Goal: Information Seeking & Learning: Learn about a topic

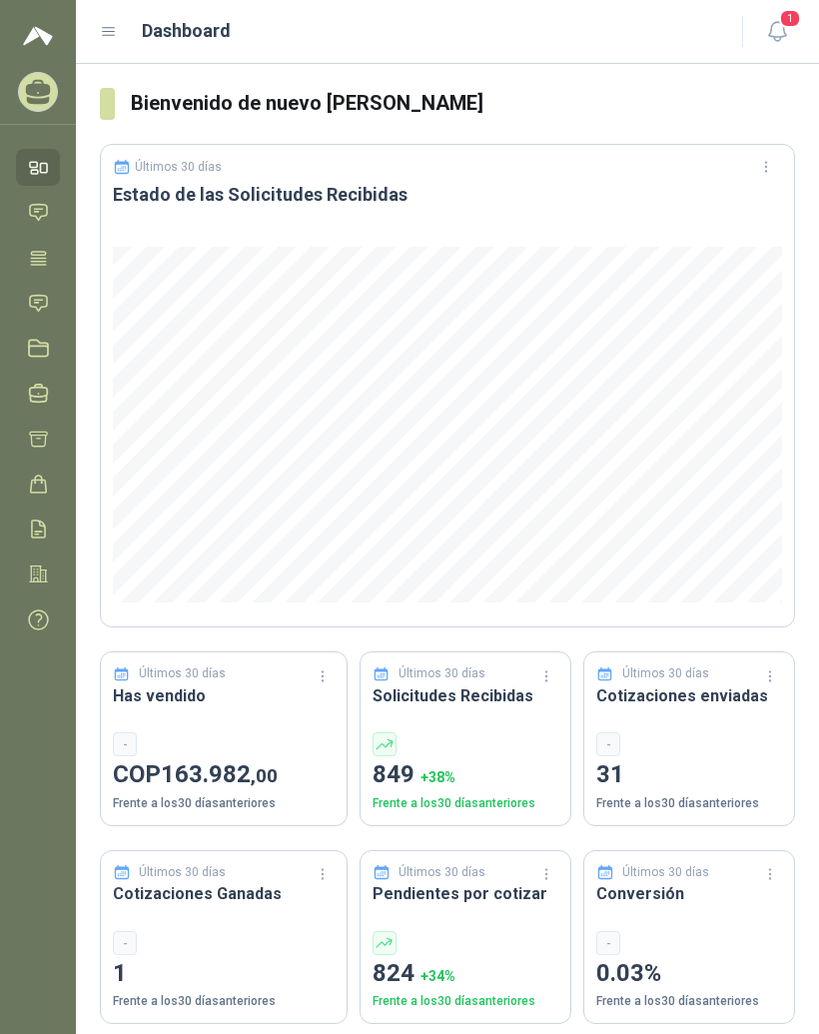
click at [115, 37] on icon at bounding box center [109, 32] width 18 height 18
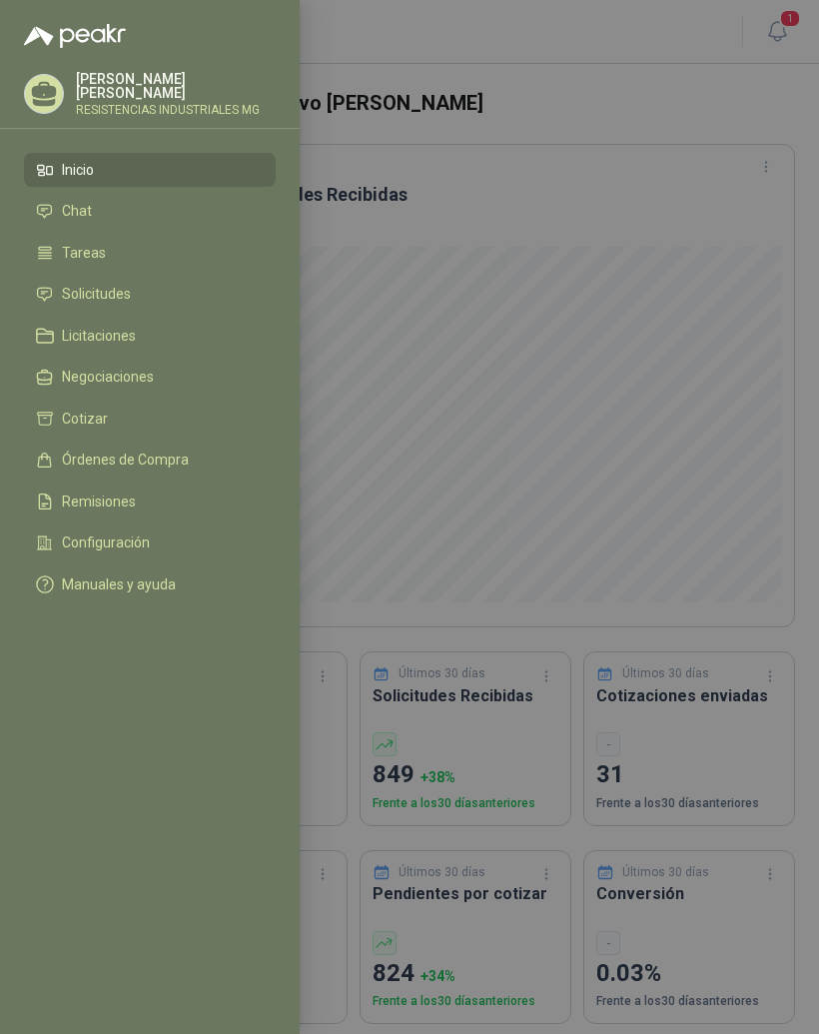
click at [181, 299] on li "Solicitudes" at bounding box center [150, 295] width 228 height 18
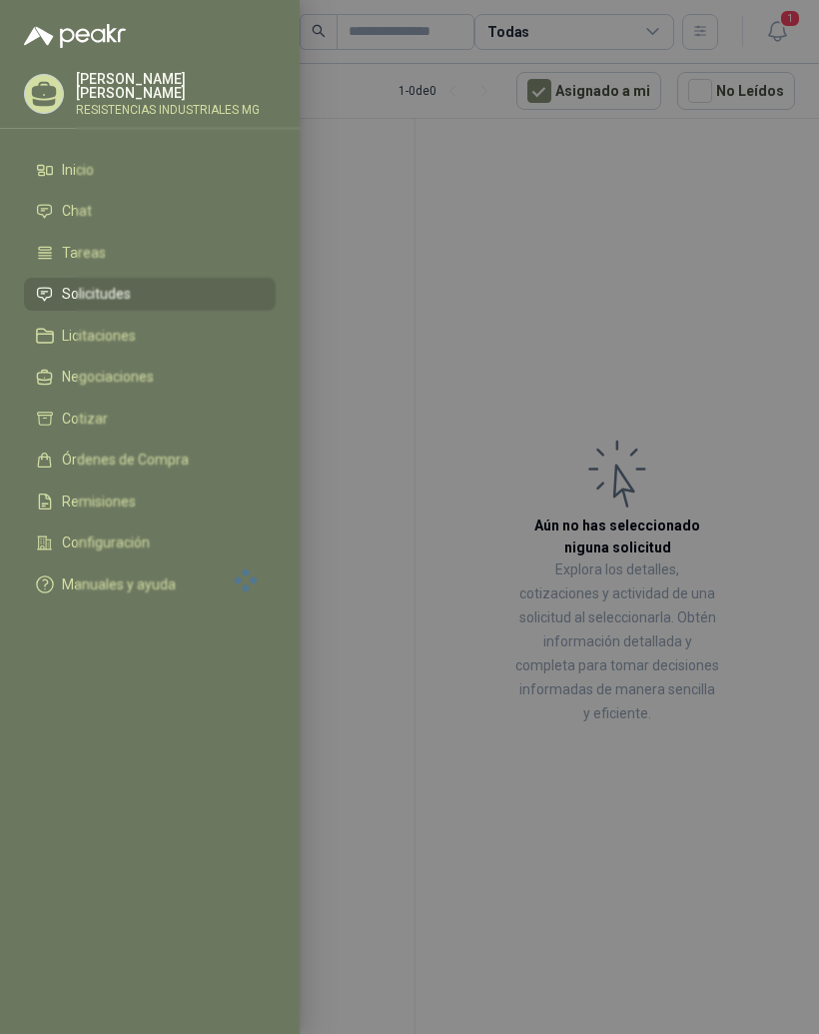
click at [688, 304] on div at bounding box center [409, 517] width 819 height 1034
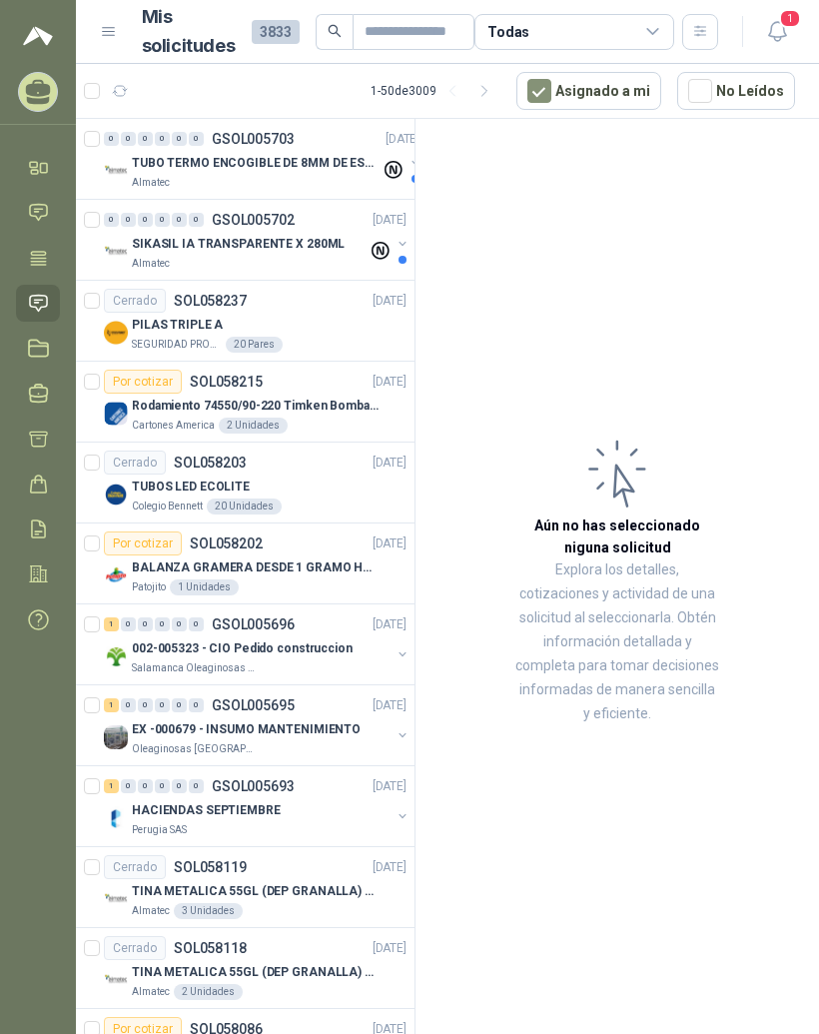
click at [324, 166] on p "TUBO TERMO ENCOGIBLE DE 8MM DE ESPESOR X 5CMS" at bounding box center [256, 163] width 249 height 19
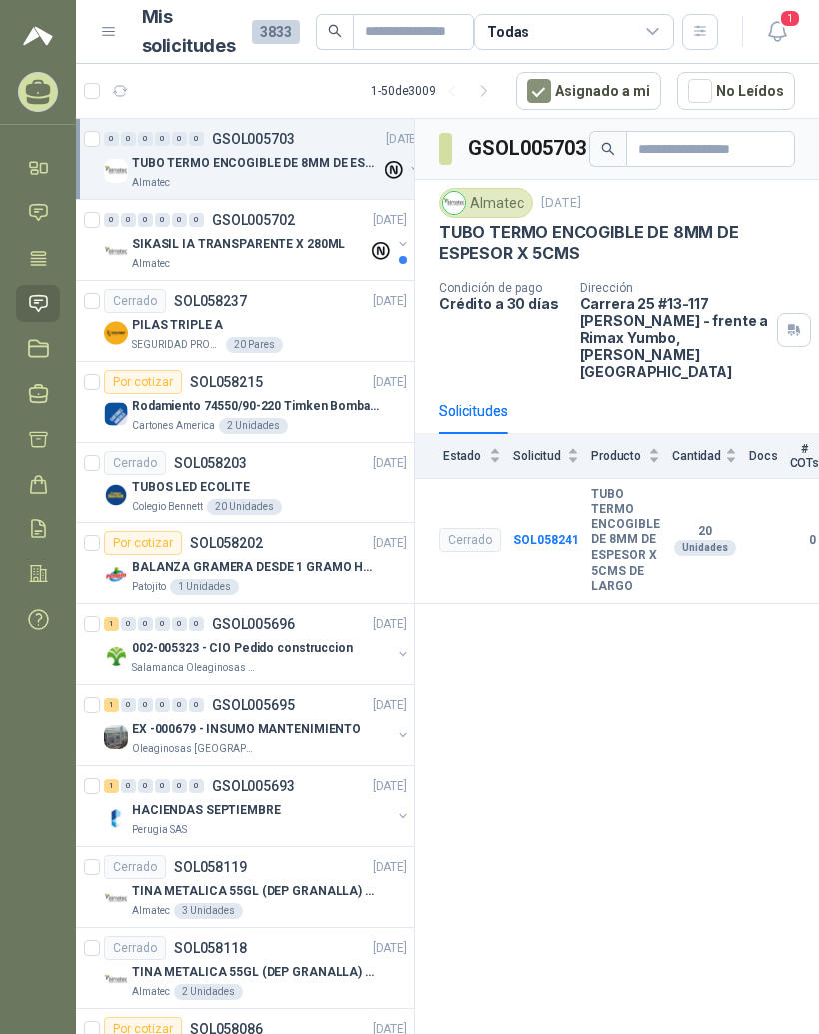
click at [614, 507] on b "TUBO TERMO ENCOGIBLE DE 8MM DE ESPESOR X 5CMS DE LARGO" at bounding box center [625, 540] width 69 height 109
click at [125, 242] on img at bounding box center [116, 252] width 24 height 24
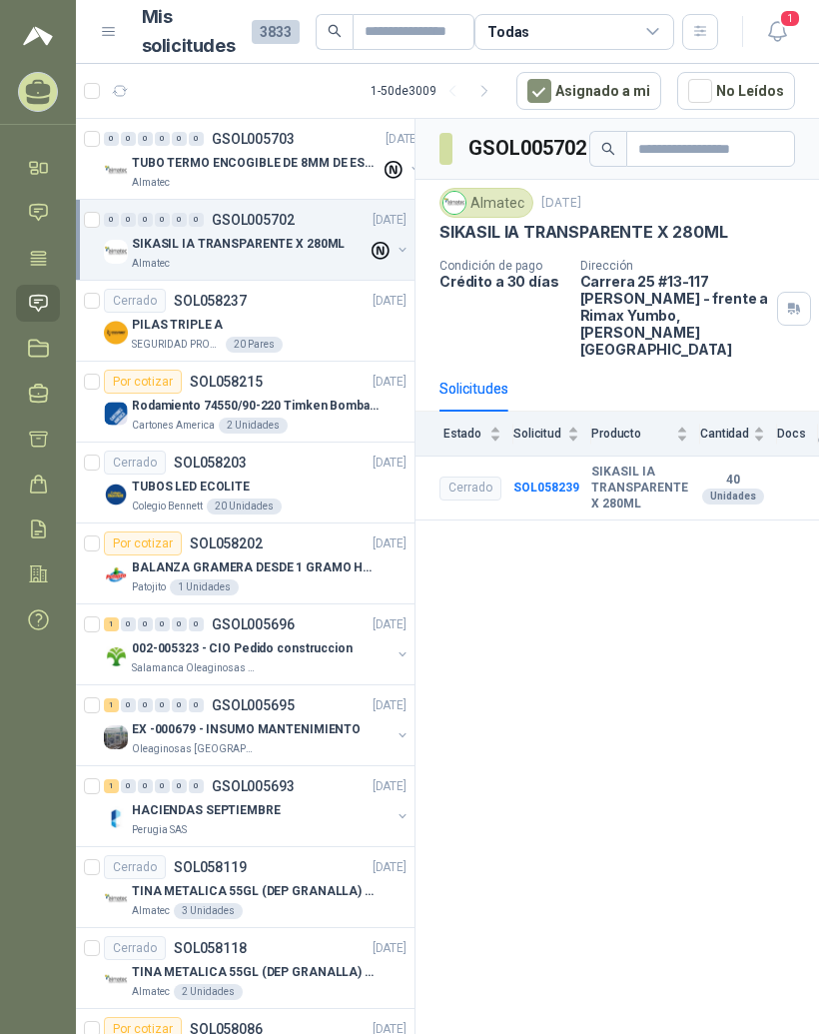
click at [142, 339] on p "SEGURIDAD PROVISER LTDA" at bounding box center [177, 345] width 90 height 16
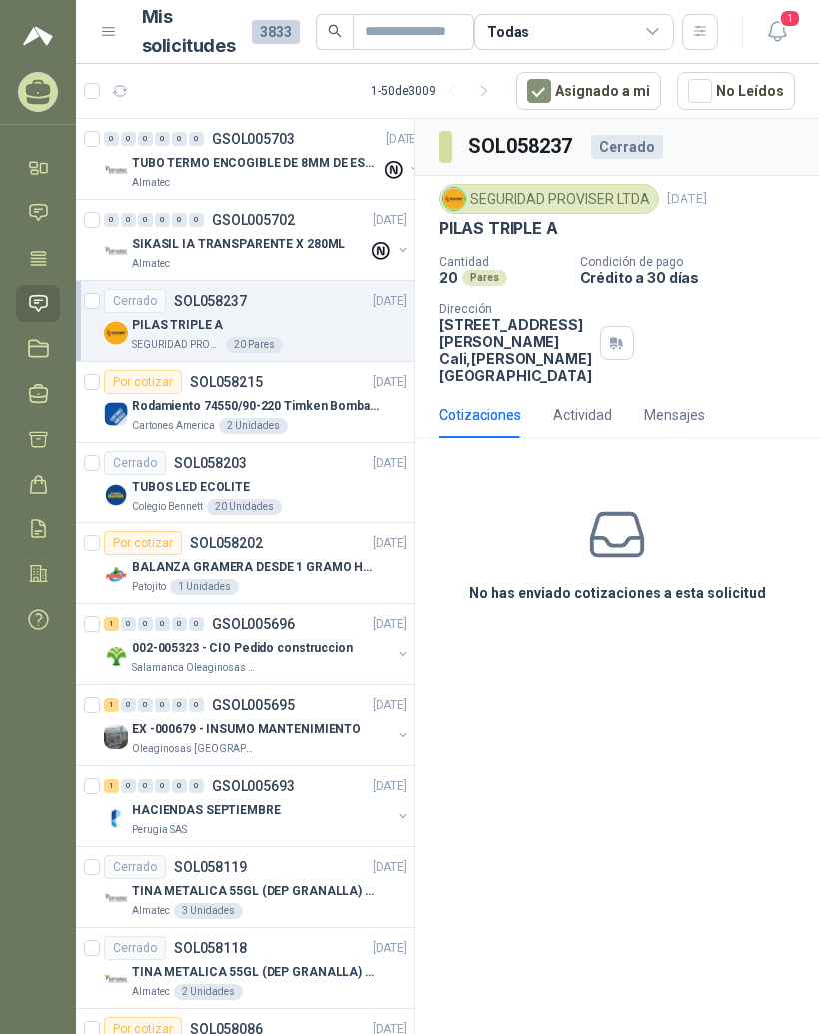
click at [141, 408] on p "Rodamiento 74550/90-220 Timken BombaVG40" at bounding box center [256, 405] width 249 height 19
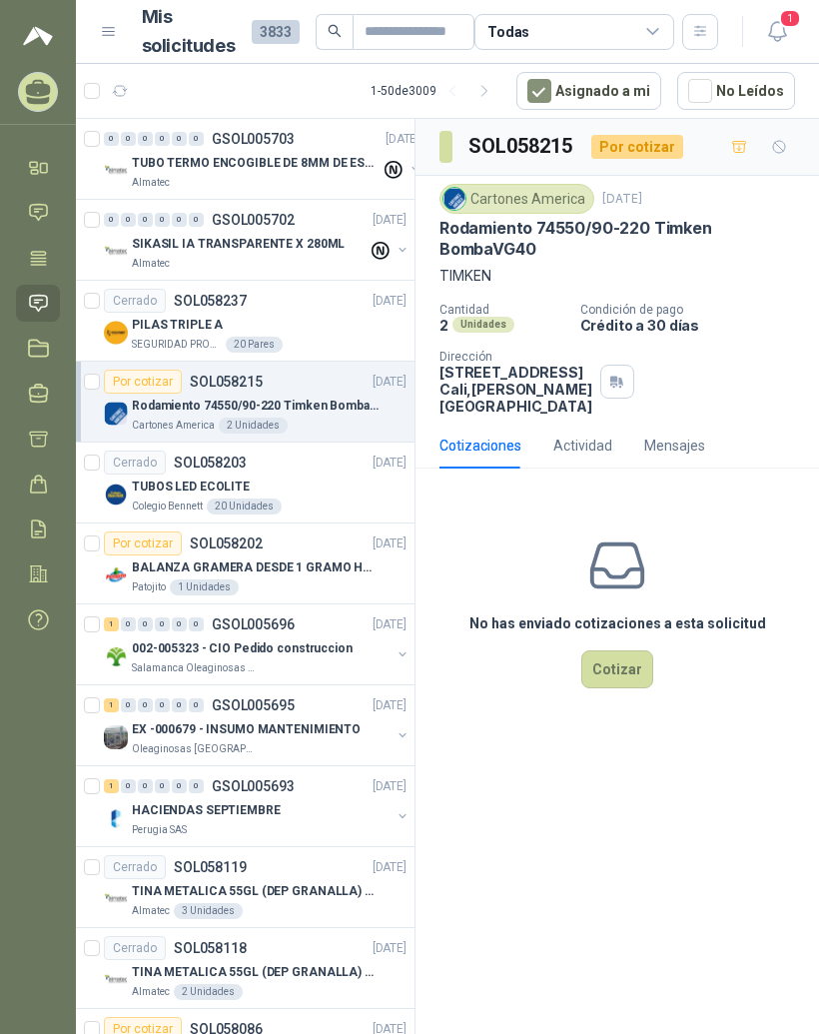
click at [147, 557] on div "BALANZA GRAMERA DESDE 1 GRAMO HASTA 5 GRAMOS" at bounding box center [269, 567] width 275 height 24
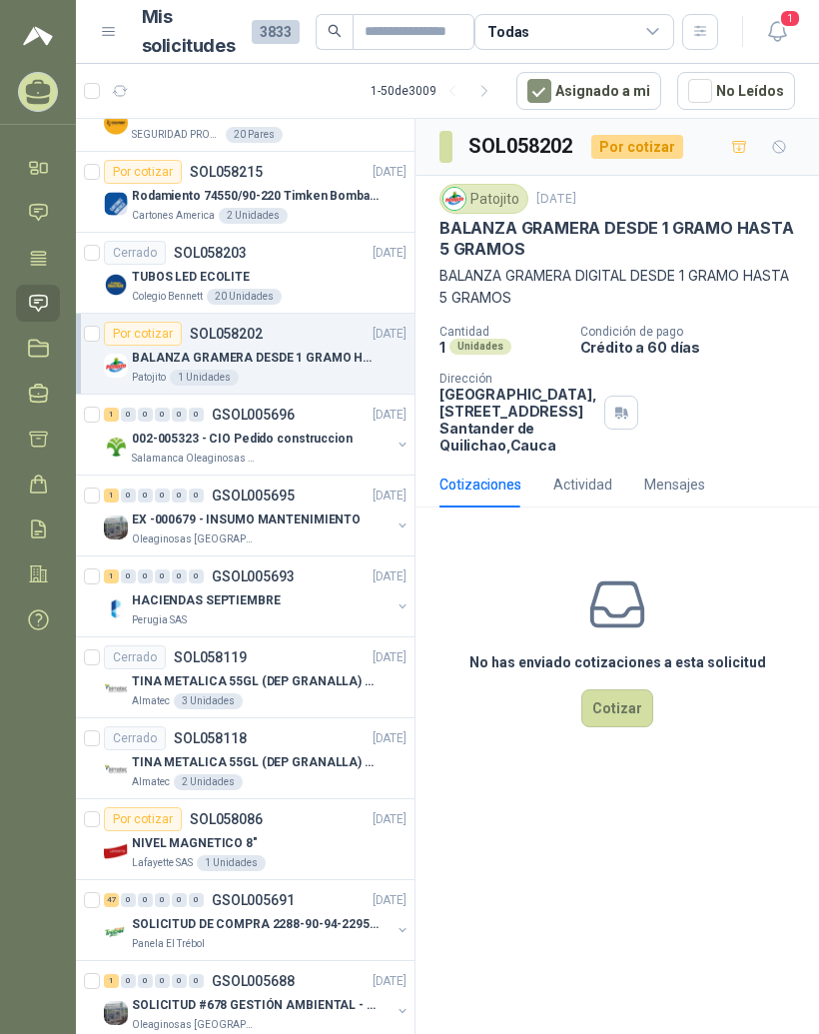
scroll to position [211, 0]
click at [135, 418] on div "0" at bounding box center [128, 413] width 15 height 14
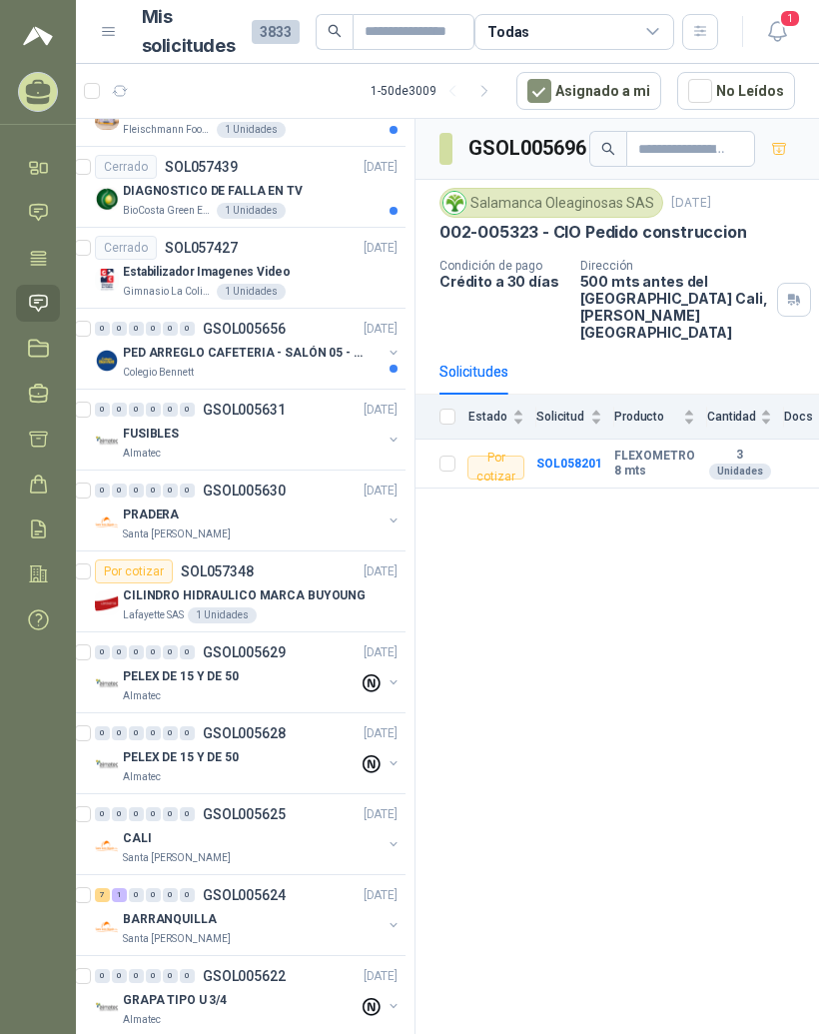
scroll to position [3126, 9]
click at [426, 29] on input "text" at bounding box center [405, 32] width 82 height 34
click at [623, 35] on div "Todas" at bounding box center [574, 32] width 200 height 36
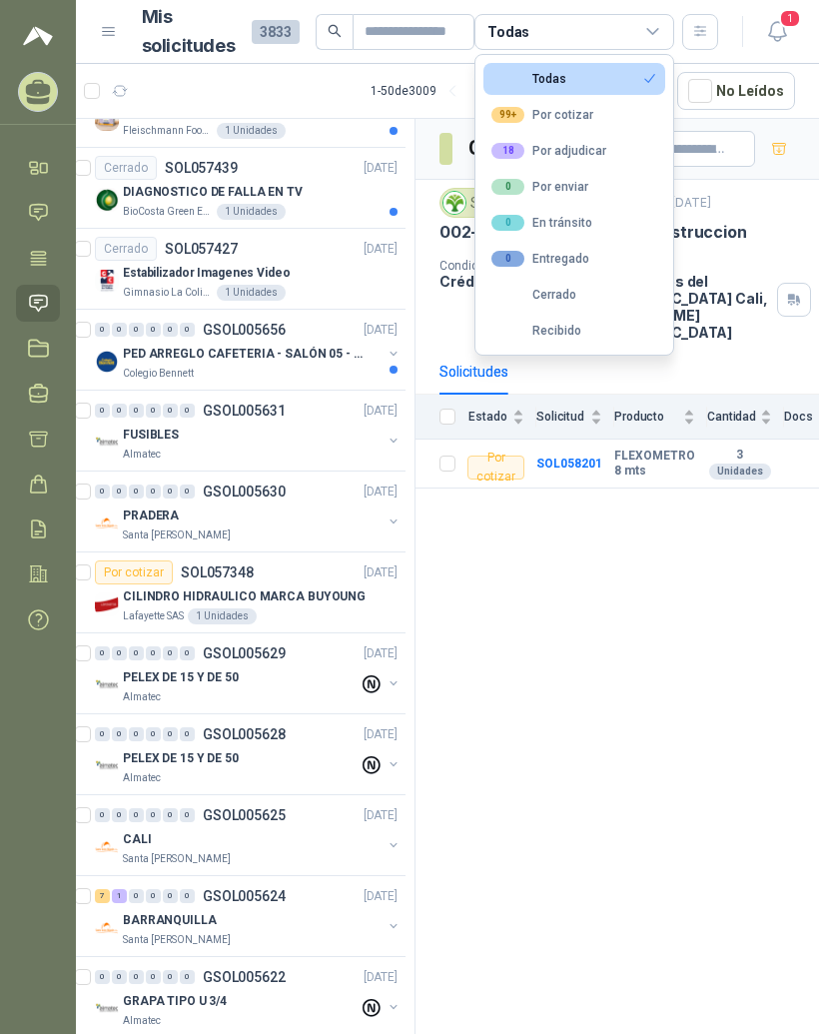
click at [565, 118] on div "99+ Por cotizar" at bounding box center [542, 115] width 102 height 16
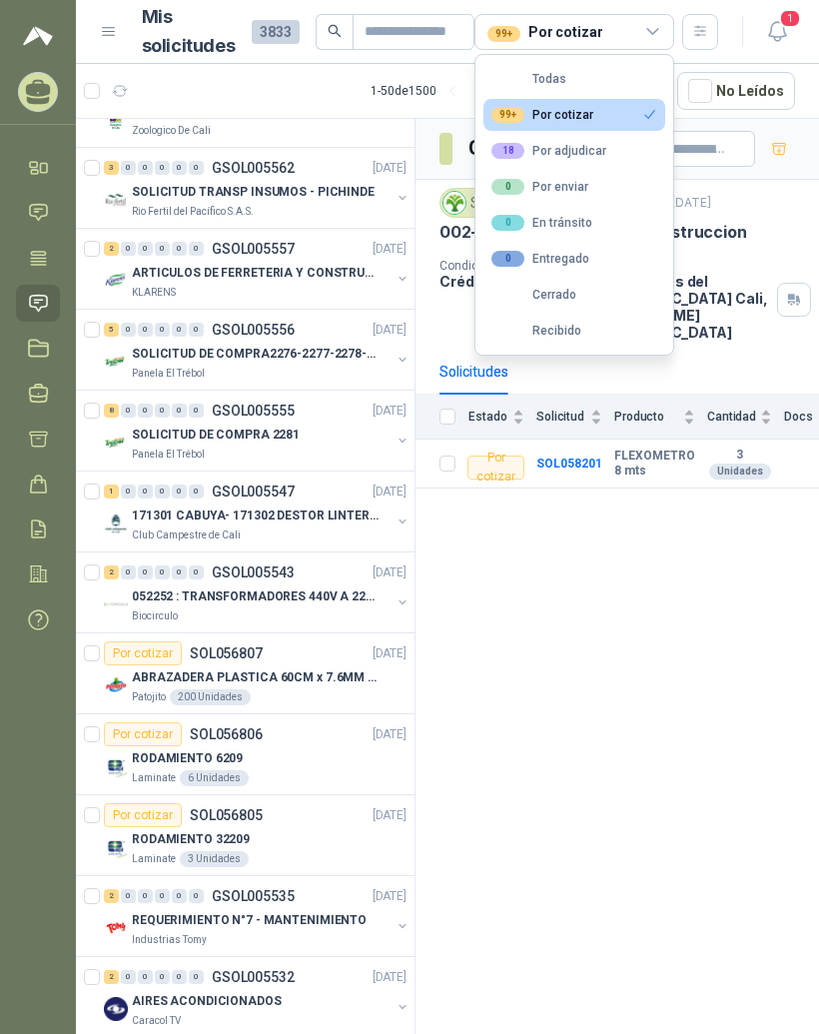
scroll to position [3126, 0]
click at [299, 177] on div "3 0 0 0 0 0 GSOL005562 [DATE]" at bounding box center [257, 168] width 307 height 24
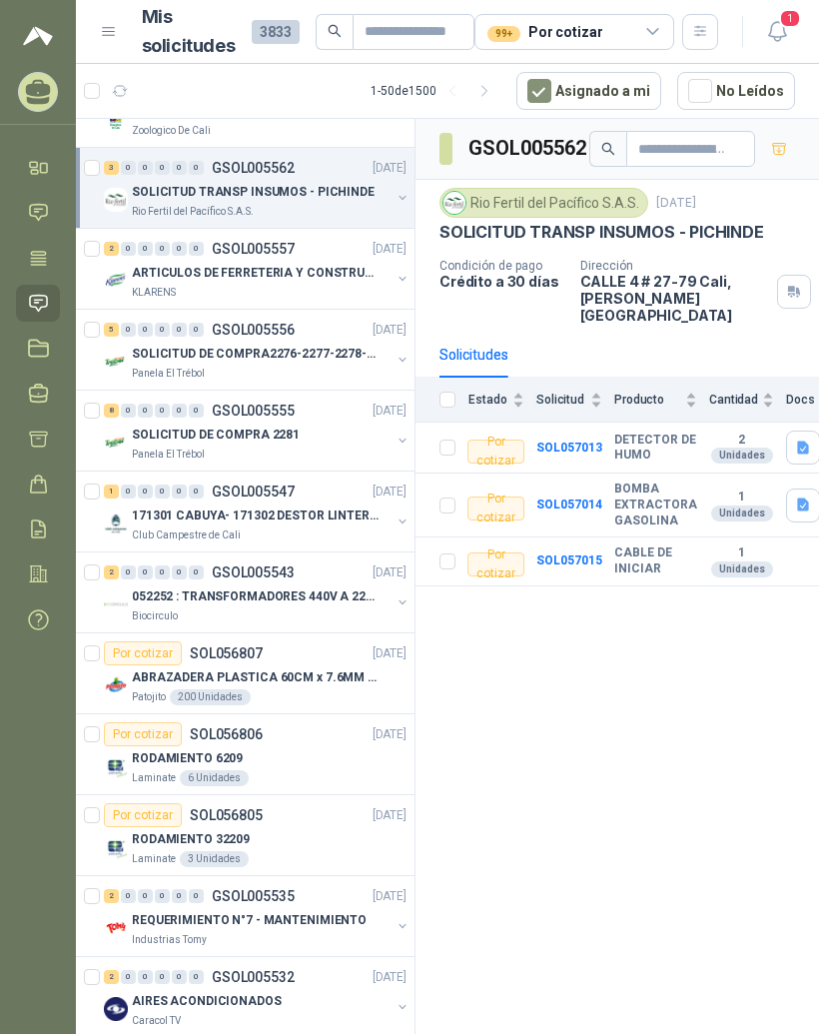
click at [327, 268] on p "ARTICULOS DE FERRETERIA Y CONSTRUCCION EN GENERAL" at bounding box center [256, 273] width 249 height 19
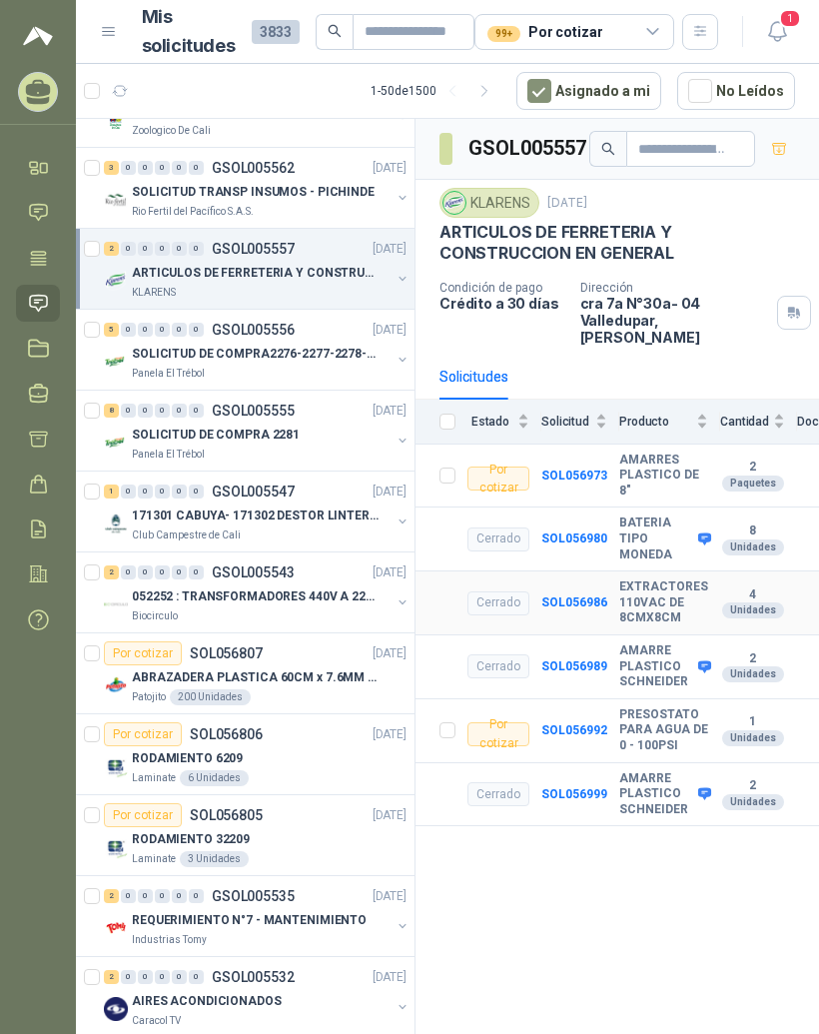
click at [665, 579] on b "EXTRACTORES 110VAC DE 8CMX8CM" at bounding box center [663, 602] width 89 height 47
click at [601, 595] on b "SOL056986" at bounding box center [574, 602] width 66 height 14
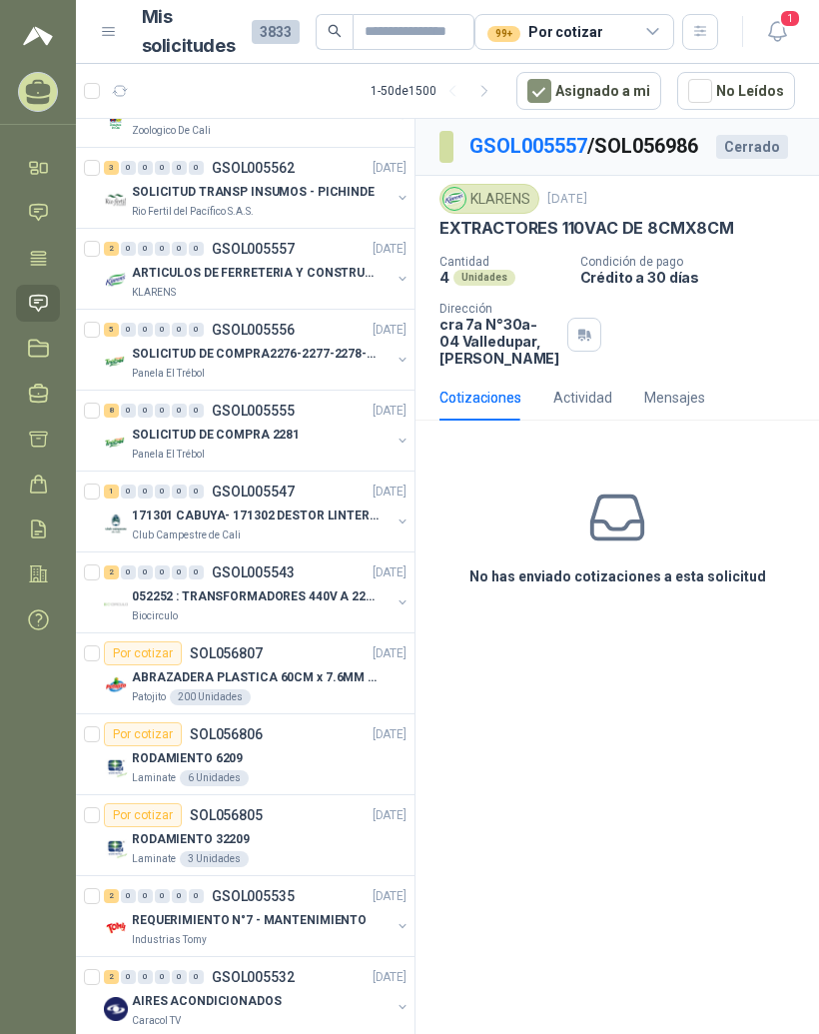
click at [561, 148] on link "GSOL005557" at bounding box center [528, 146] width 118 height 24
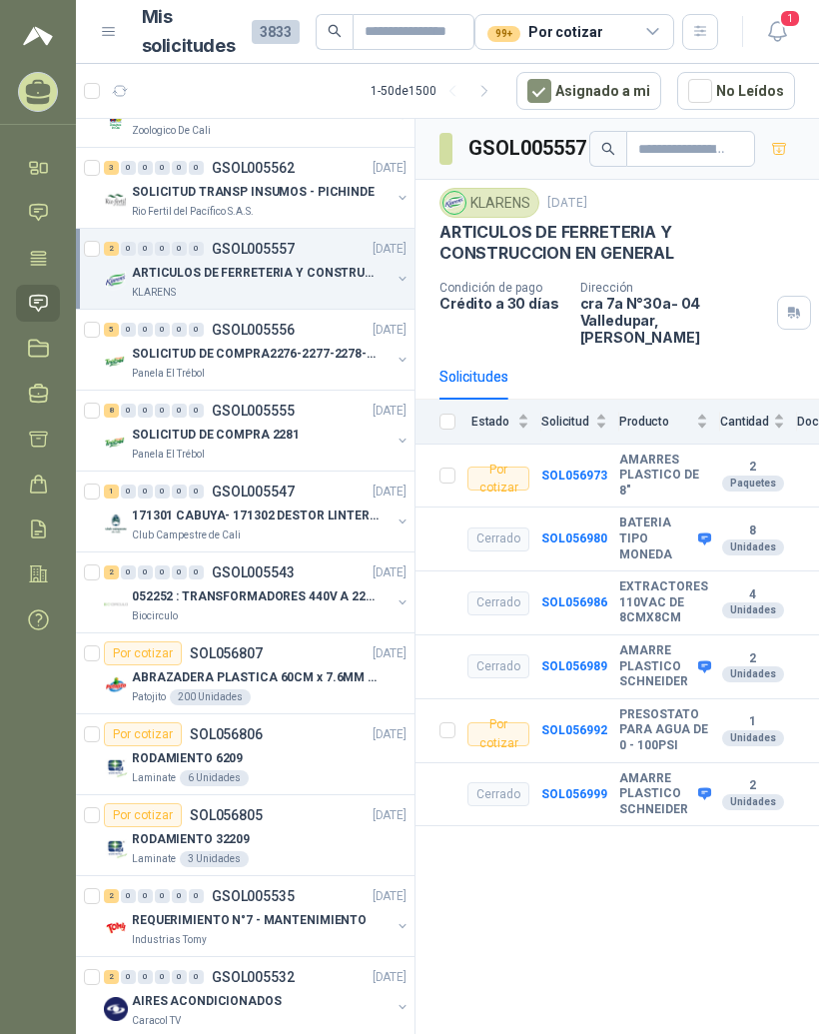
scroll to position [5, 0]
click at [127, 351] on img at bounding box center [116, 362] width 24 height 24
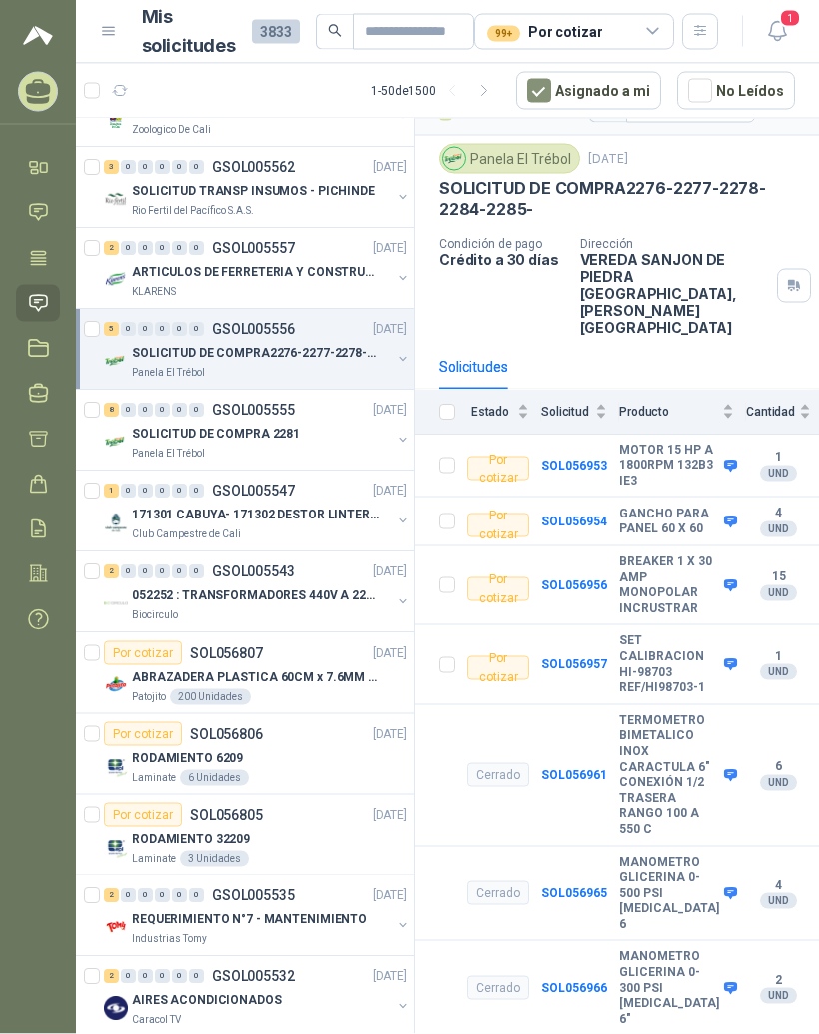
scroll to position [25, 0]
click at [115, 403] on div "8" at bounding box center [111, 410] width 15 height 14
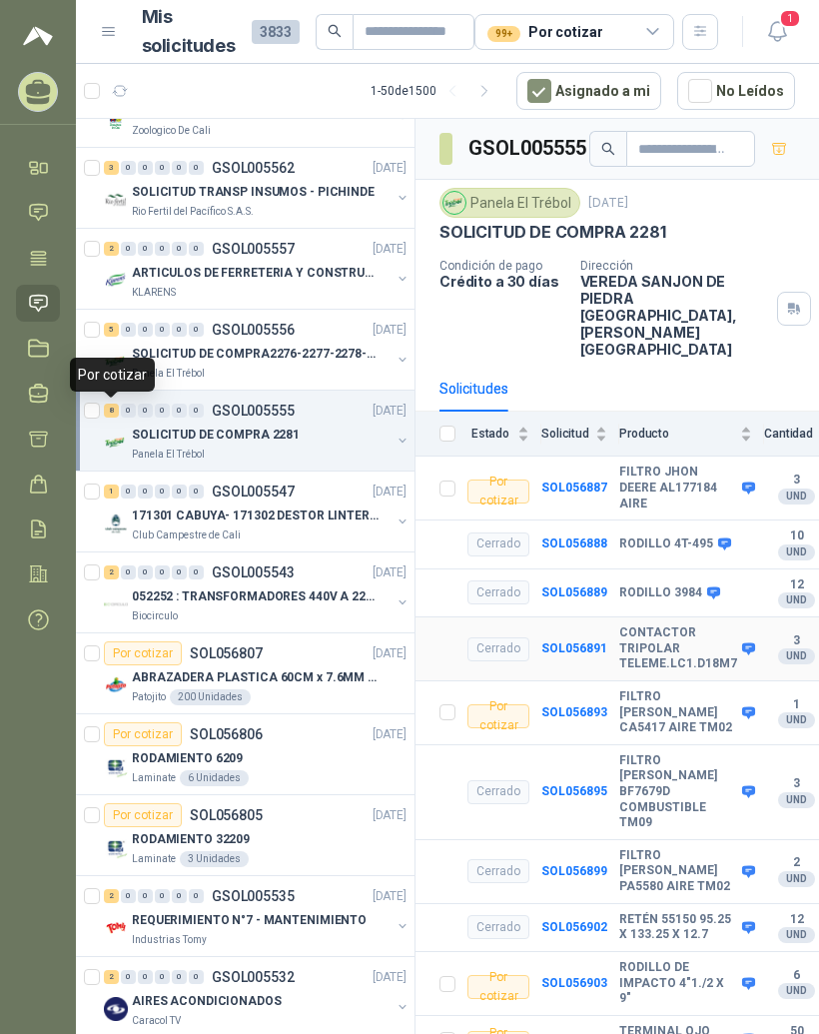
click at [712, 625] on b "CONTACTOR TRIPOLAR TELEME.LC1.D18M7" at bounding box center [678, 648] width 118 height 47
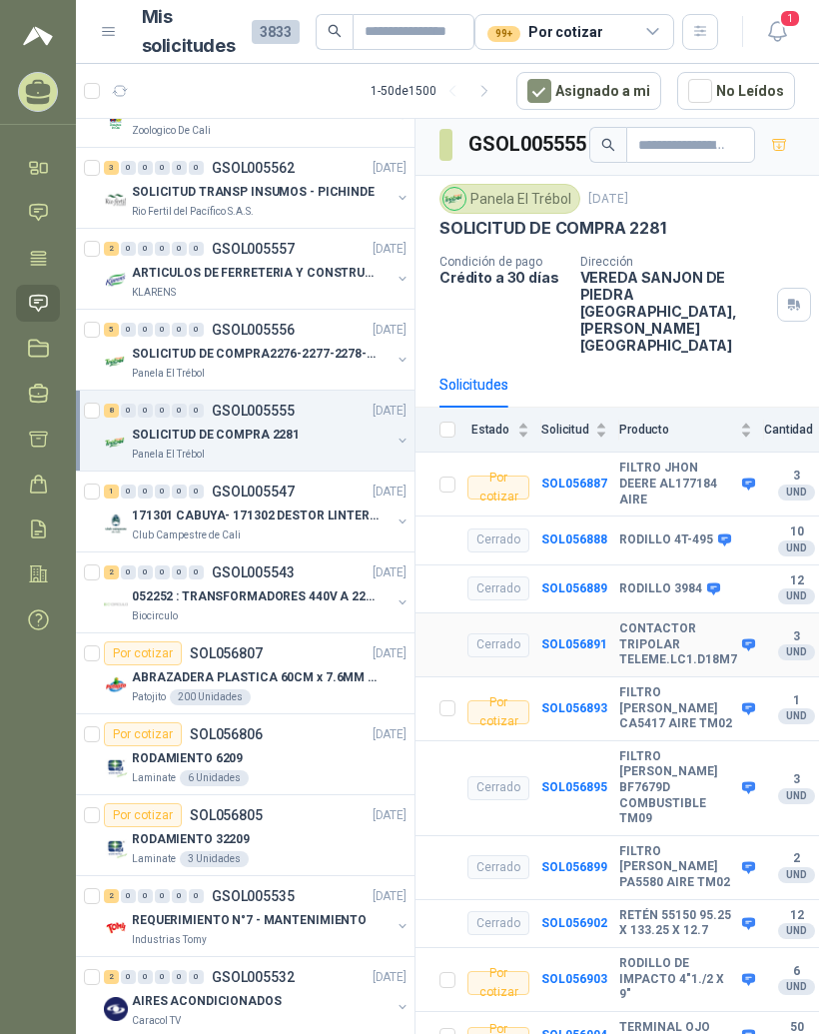
scroll to position [5, 0]
click at [122, 484] on div "0" at bounding box center [128, 491] width 15 height 14
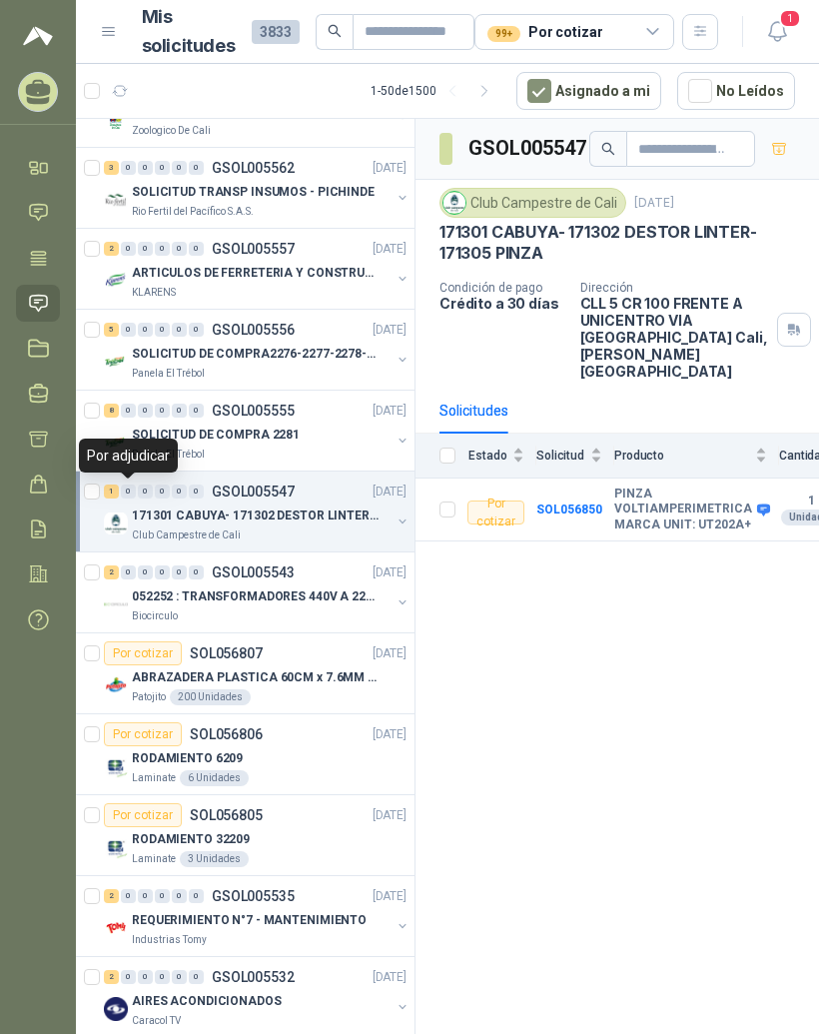
click at [115, 889] on div "2" at bounding box center [111, 896] width 15 height 14
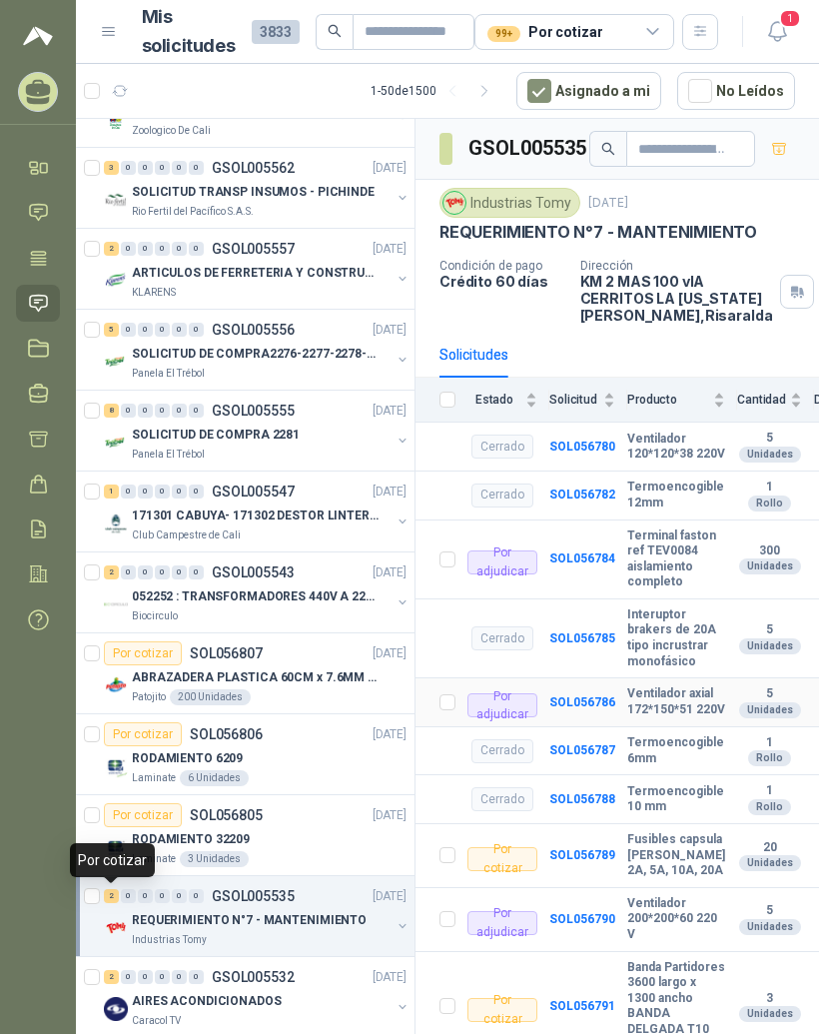
click at [675, 688] on b "Ventilador axial 172*150*51 220V" at bounding box center [676, 701] width 98 height 31
click at [596, 703] on b "SOL056786" at bounding box center [582, 702] width 66 height 14
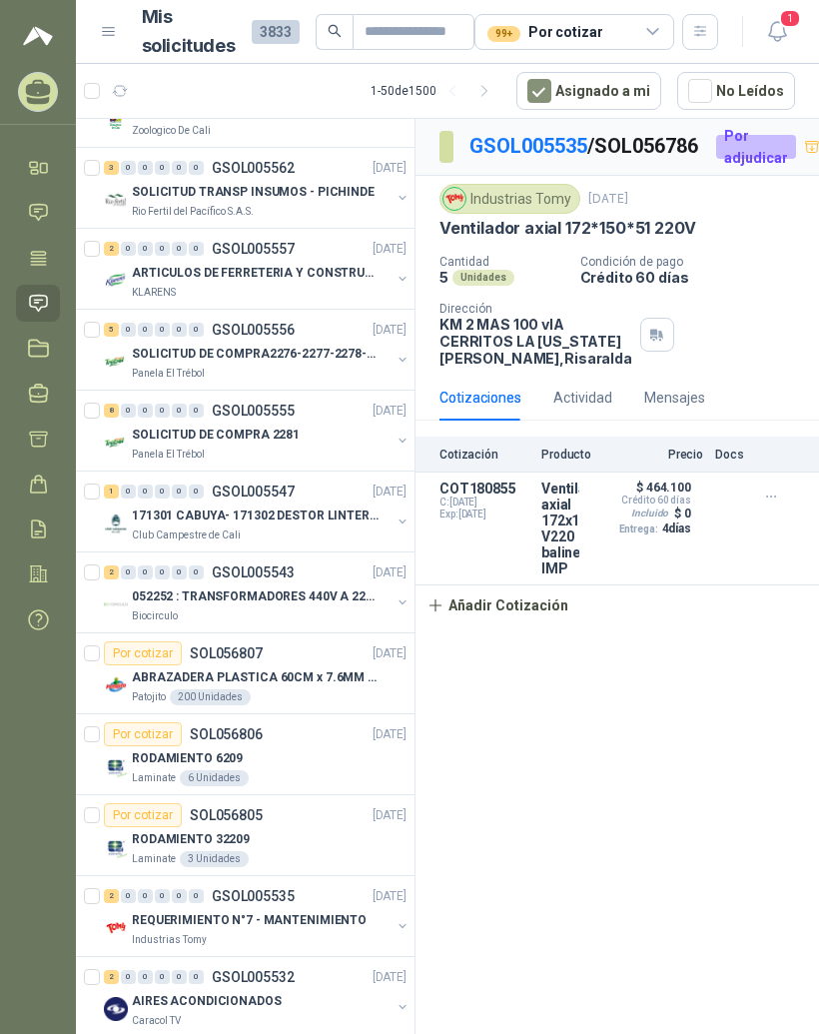
click at [572, 134] on link "GSOL005535" at bounding box center [528, 146] width 118 height 24
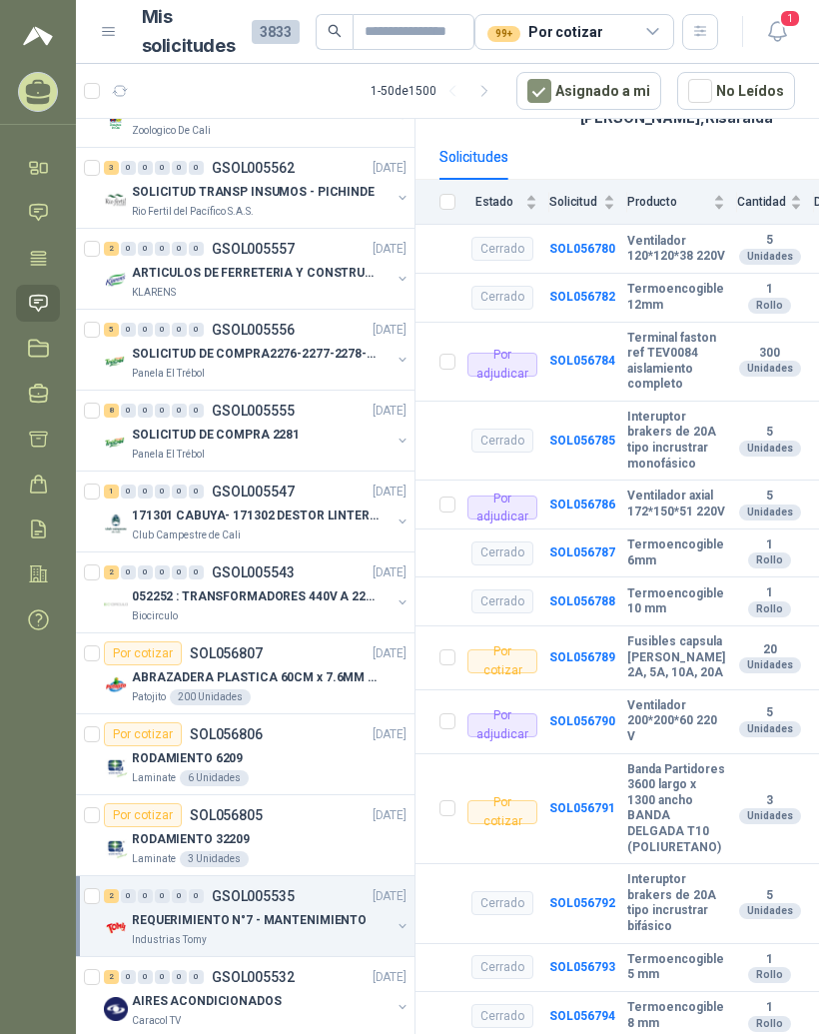
scroll to position [223, 0]
click at [113, 970] on div "2" at bounding box center [111, 977] width 15 height 14
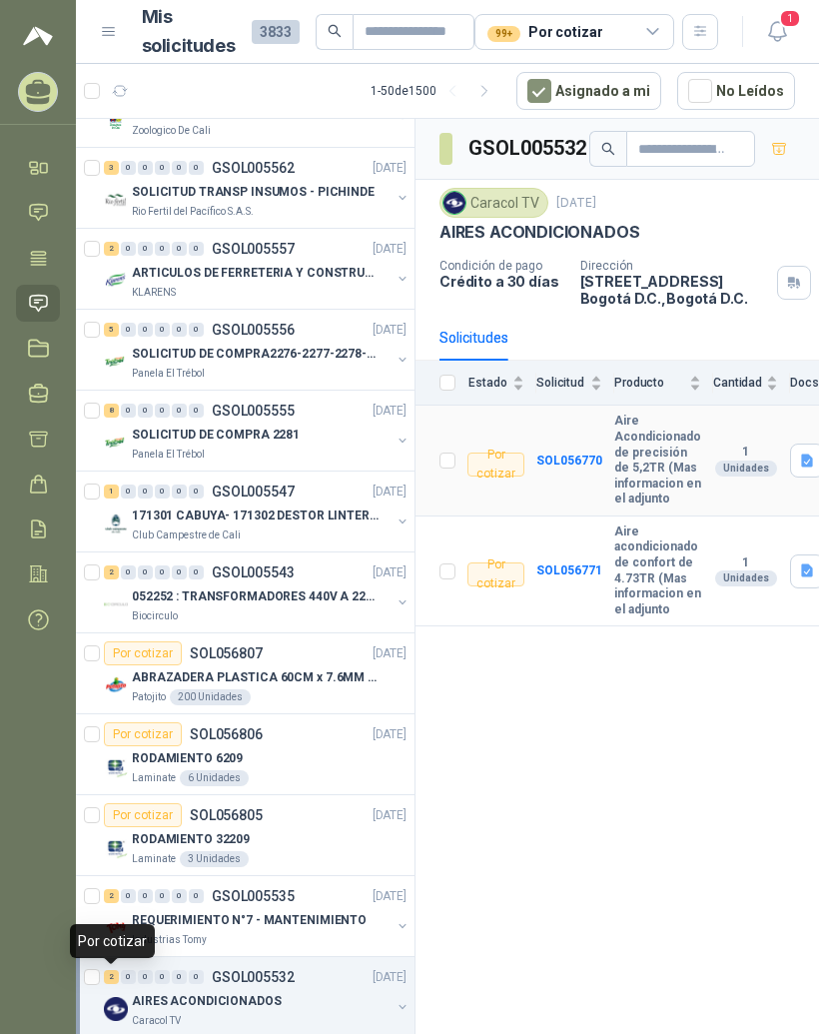
click at [659, 454] on b "Aire Acondicionado de precisión de 5,2TR (Mas informacion en el adjunto" at bounding box center [657, 460] width 87 height 94
click at [614, 448] on b "Aire Acondicionado de precisión de 5,2TR (Mas informacion en el adjunto" at bounding box center [657, 460] width 87 height 94
click at [576, 453] on b "SOL056770" at bounding box center [569, 460] width 66 height 14
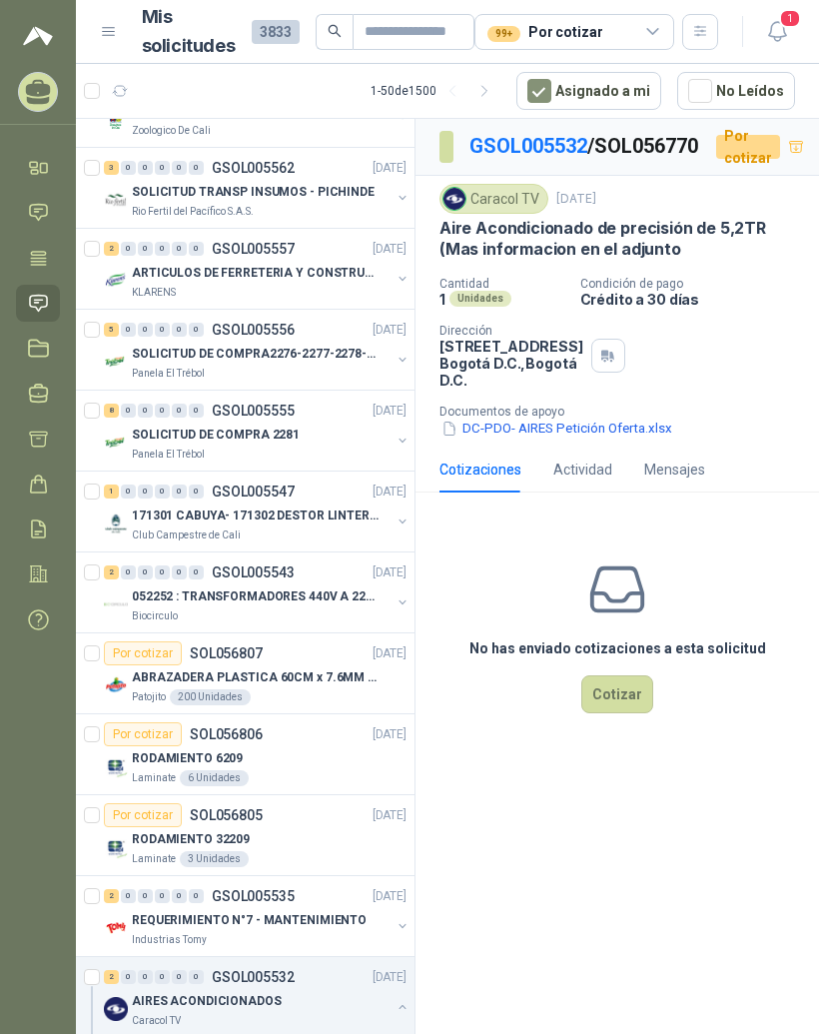
click at [617, 439] on button "DC-PDO- AIRES Petición Oferta.xlsx" at bounding box center [556, 428] width 235 height 21
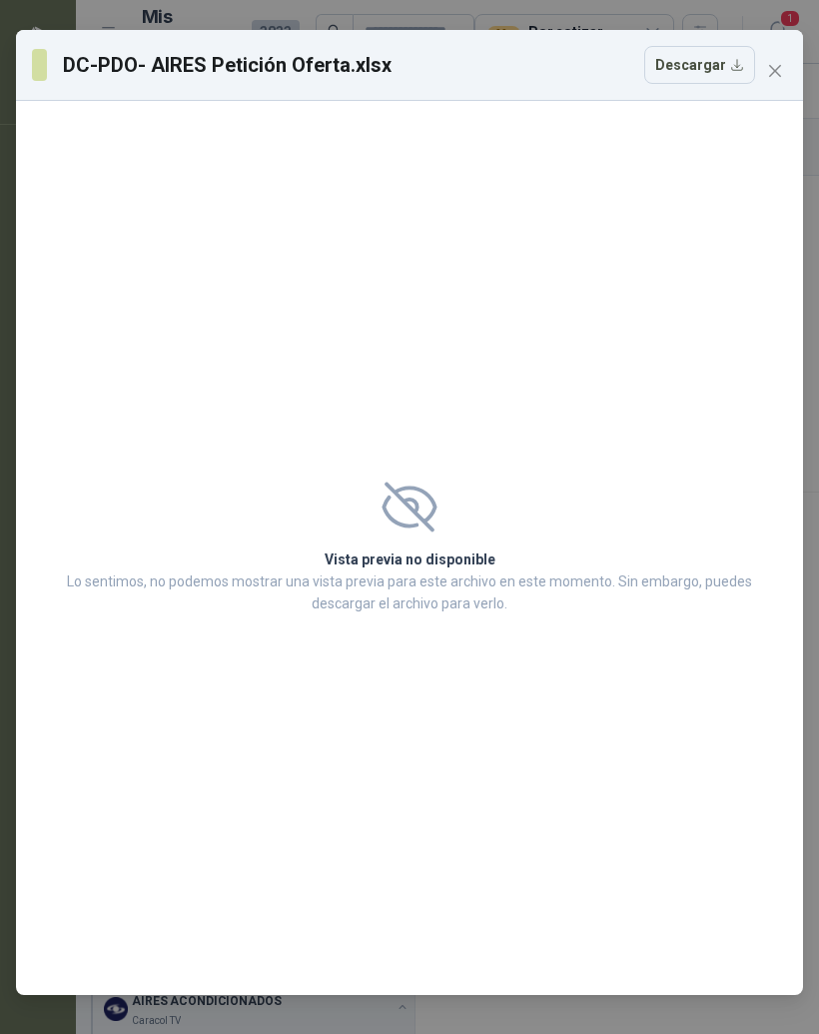
click at [554, 570] on h2 "Vista previa no disponible" at bounding box center [409, 559] width 697 height 22
click at [774, 69] on icon "close" at bounding box center [775, 71] width 12 height 12
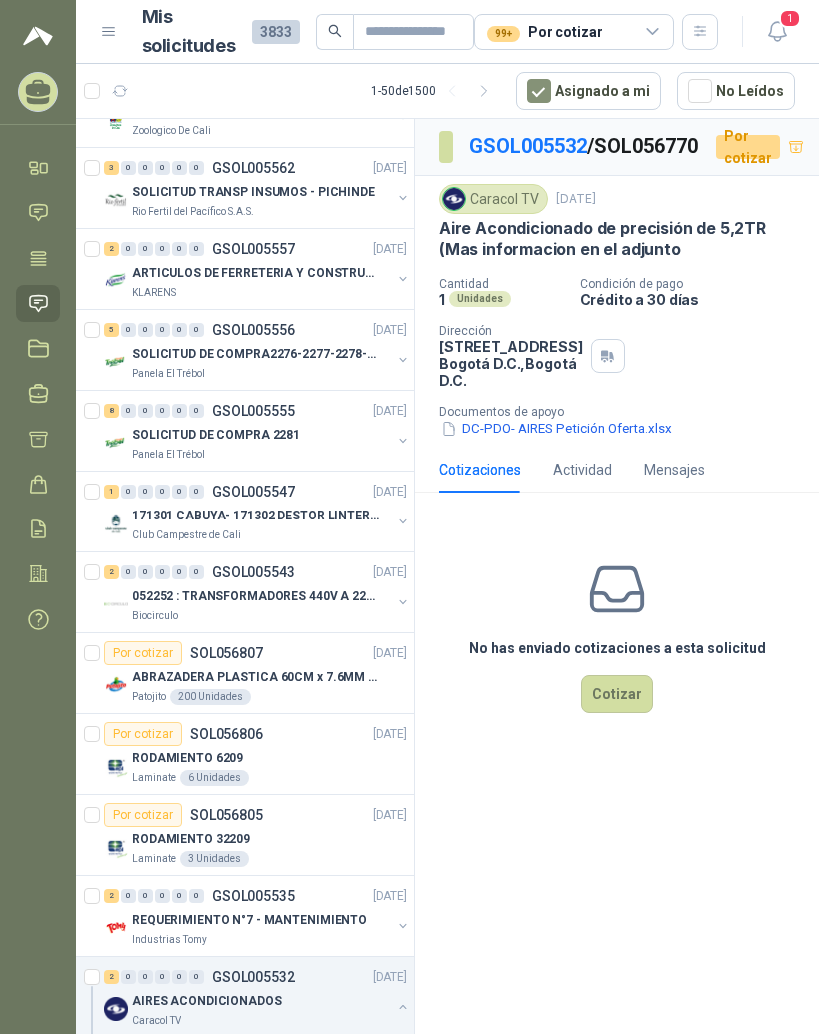
click at [431, 91] on div "1 - 50 de 1500" at bounding box center [435, 91] width 130 height 32
click at [638, 96] on button "Asignado a mi" at bounding box center [588, 91] width 145 height 38
click at [638, 86] on button "Asignado a mi" at bounding box center [588, 91] width 145 height 38
click at [631, 100] on button "Asignado a mi" at bounding box center [588, 91] width 145 height 38
click at [641, 100] on button "Asignado a mi" at bounding box center [588, 91] width 145 height 38
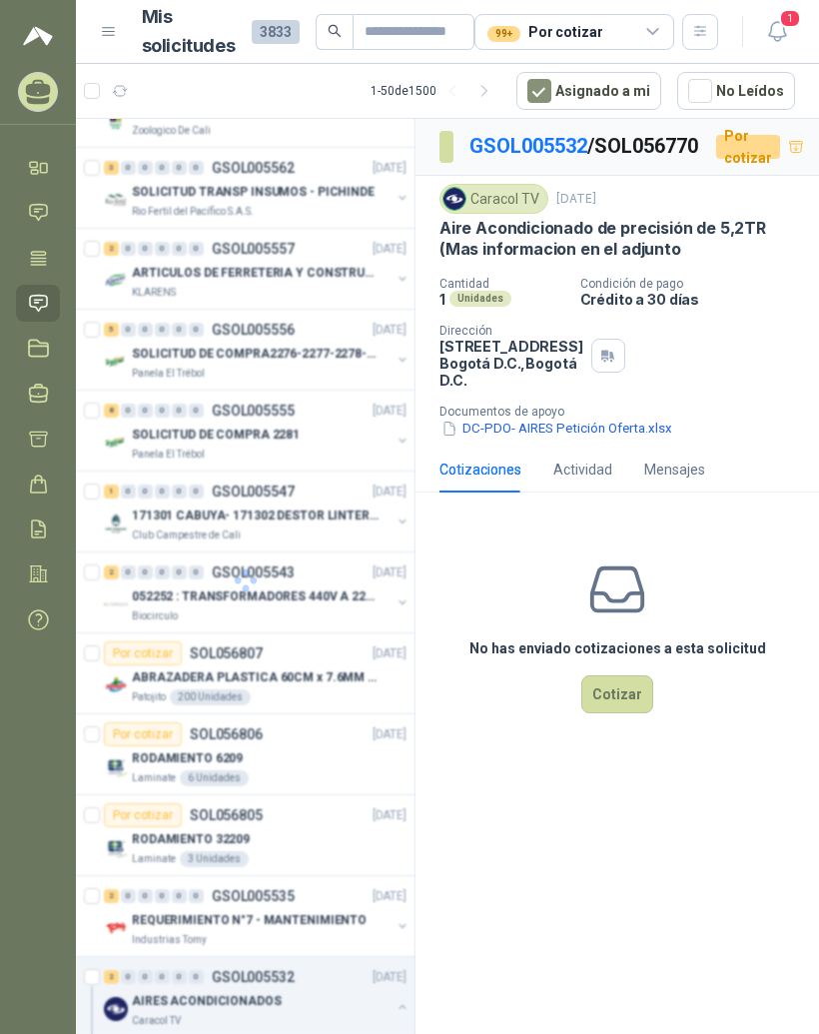
click at [630, 91] on button "Asignado a mi" at bounding box center [588, 91] width 145 height 38
click at [773, 94] on button "No Leídos" at bounding box center [736, 91] width 118 height 38
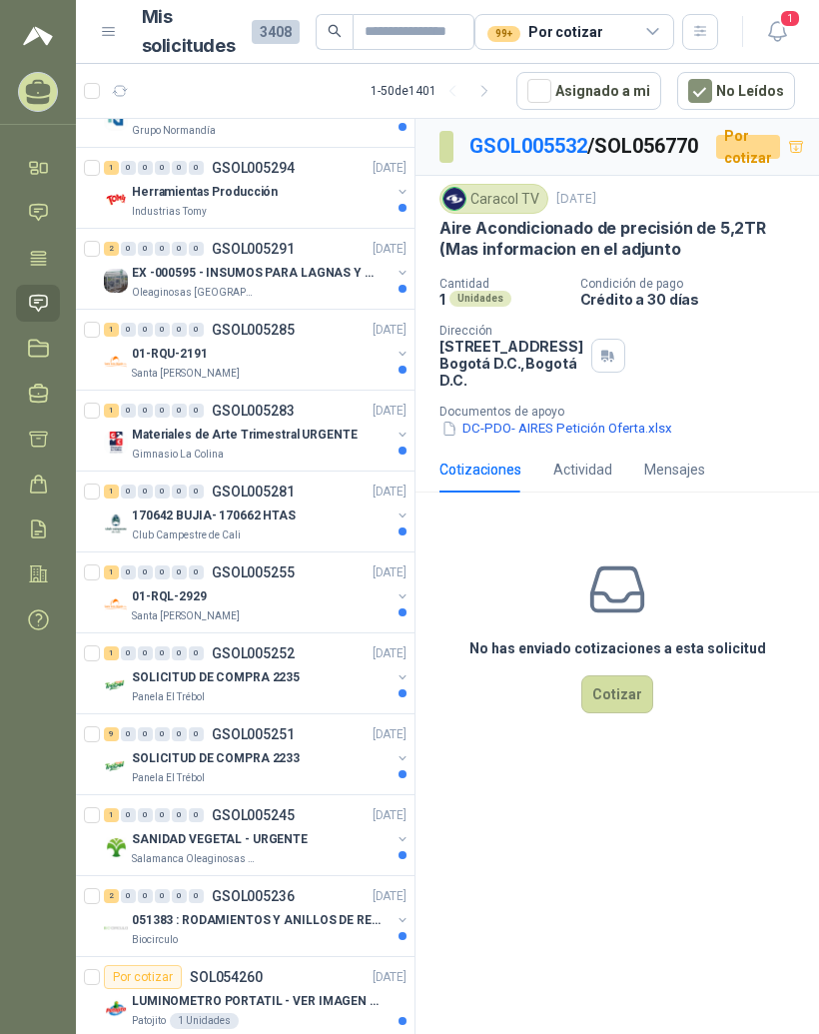
click at [346, 190] on div "Herramientas Producción" at bounding box center [261, 192] width 259 height 24
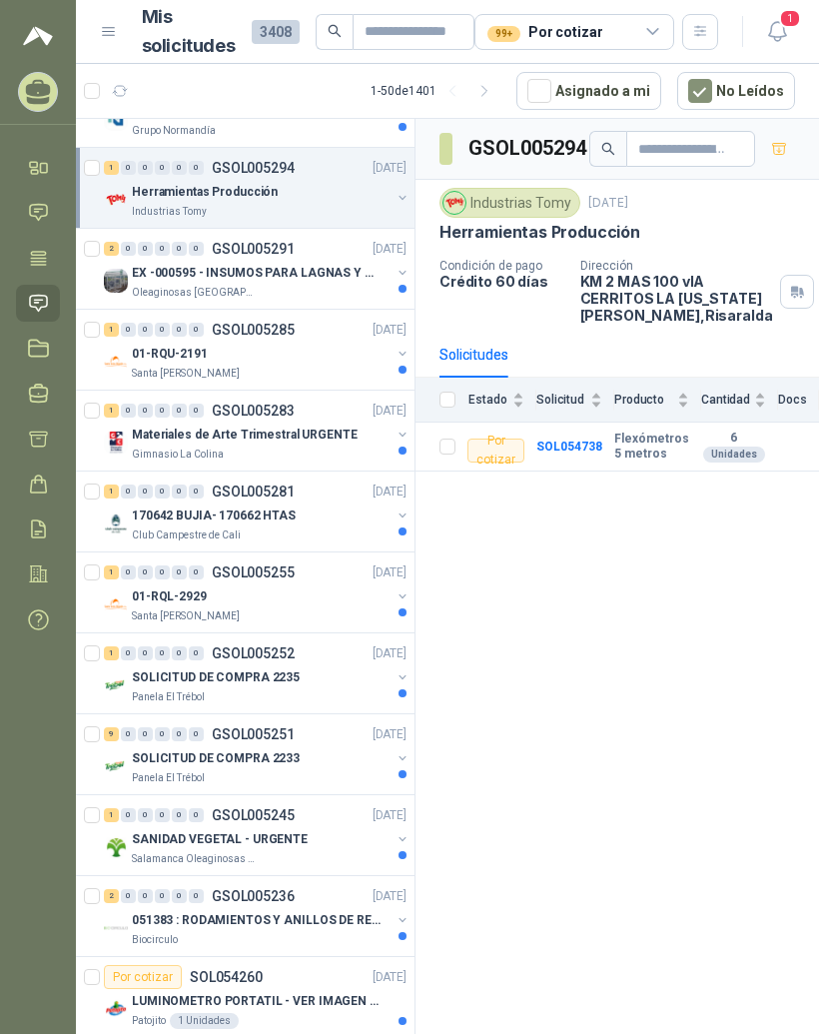
click at [749, 80] on button "No Leídos" at bounding box center [736, 91] width 118 height 38
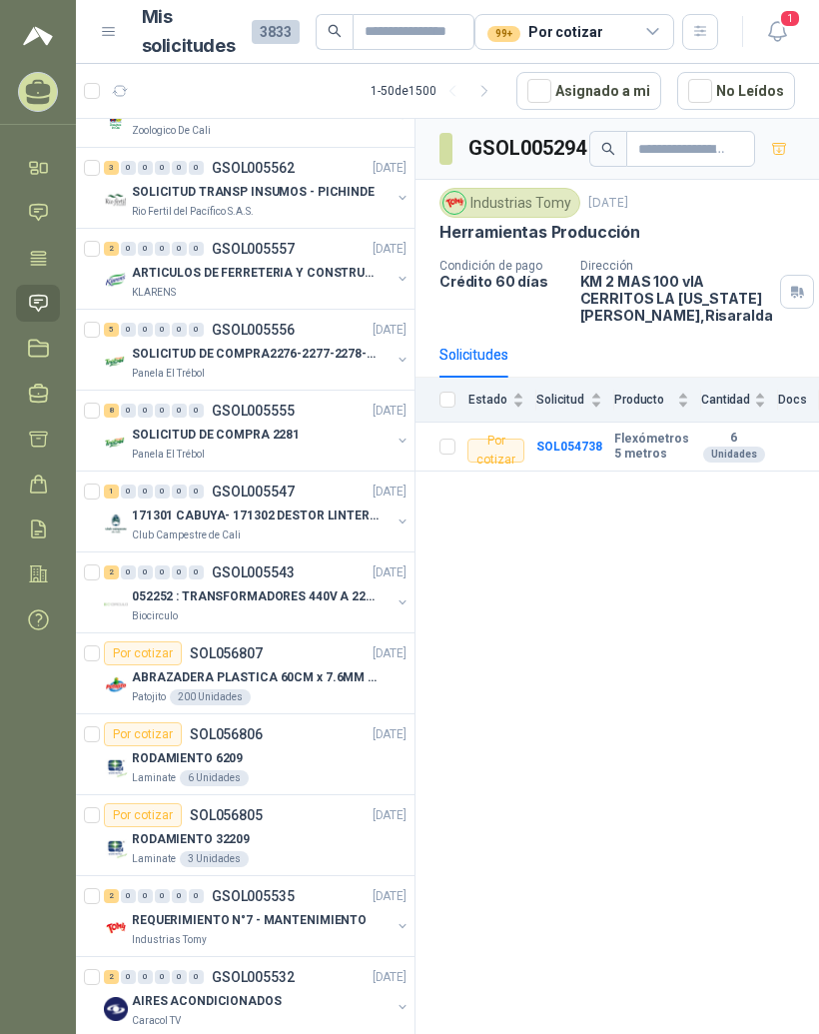
click at [779, 32] on icon "button" at bounding box center [777, 31] width 25 height 25
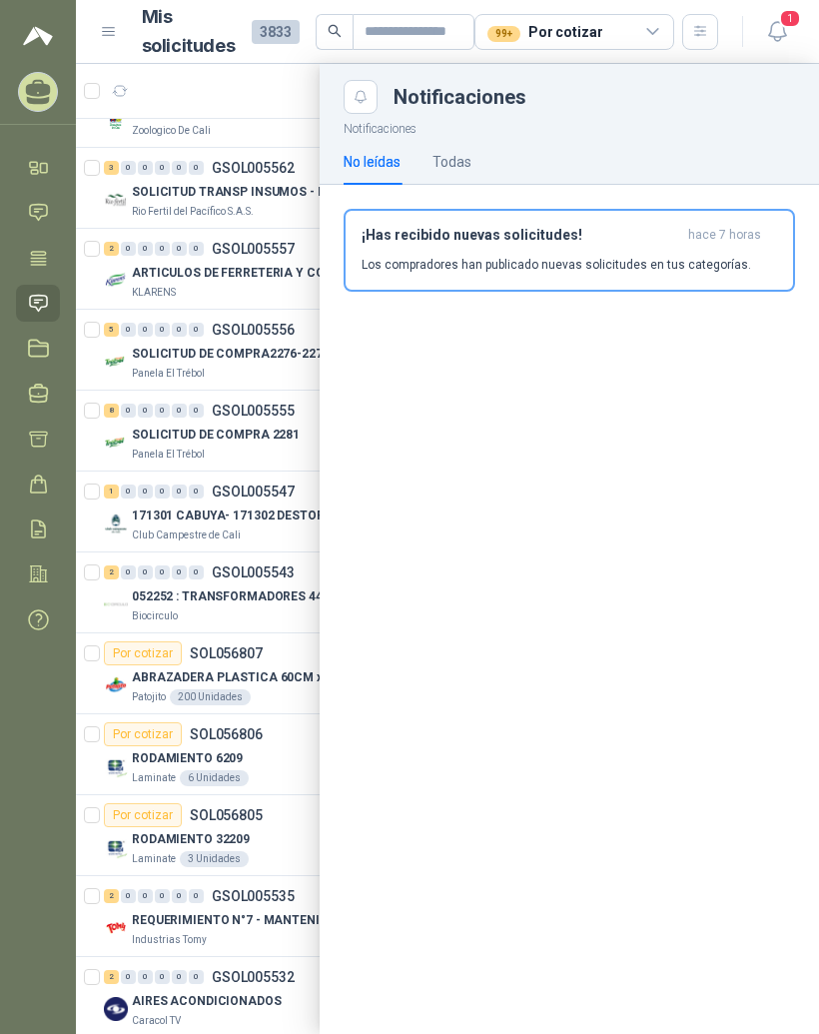
scroll to position [25, 0]
click at [700, 256] on p "Los compradores han publicado nuevas solicitudes en tus categorías." at bounding box center [555, 265] width 389 height 18
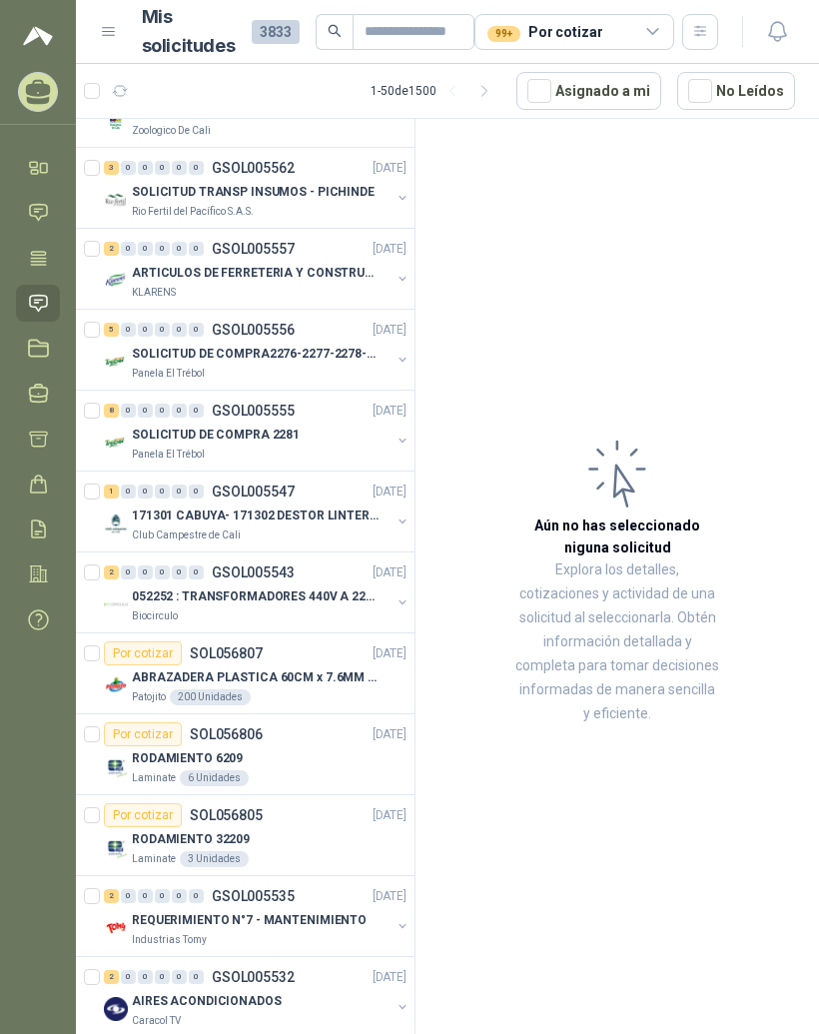
click at [43, 293] on icon at bounding box center [38, 303] width 21 height 21
click at [49, 202] on icon at bounding box center [38, 212] width 21 height 21
